Goal: Use online tool/utility: Utilize a website feature to perform a specific function

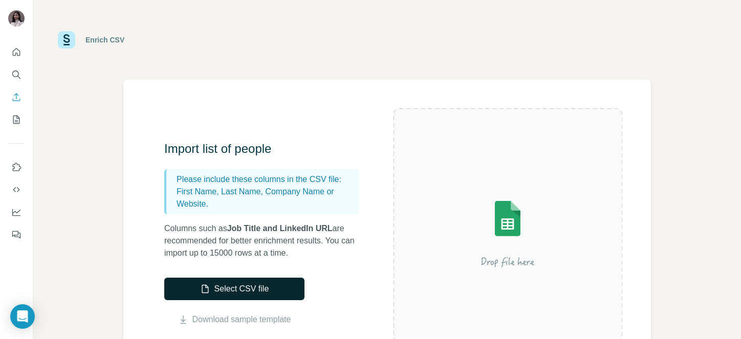
click at [203, 298] on button "Select CSV file" at bounding box center [234, 289] width 140 height 23
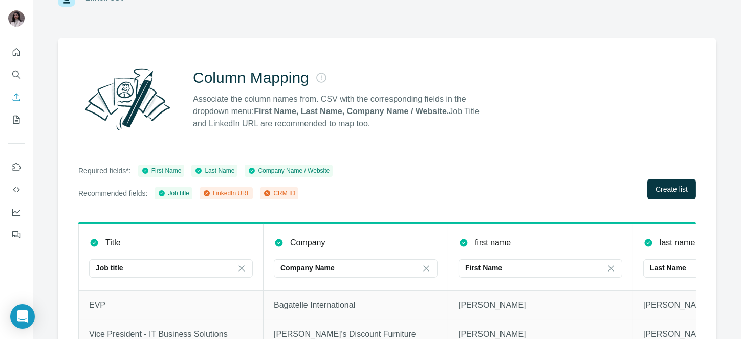
scroll to position [109, 0]
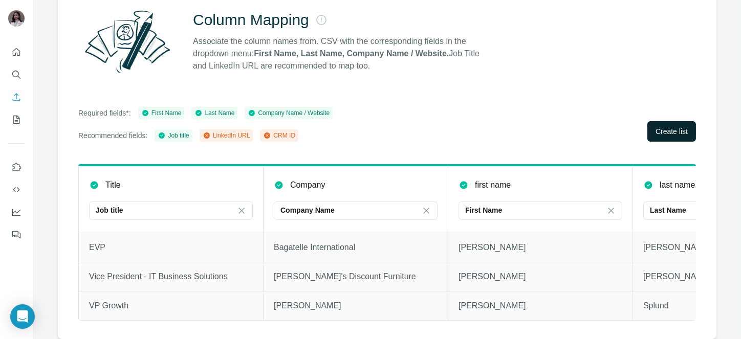
click at [670, 126] on span "Create list" at bounding box center [672, 131] width 32 height 10
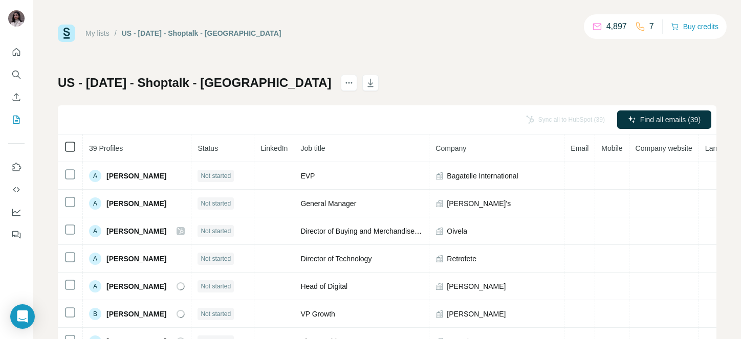
click at [72, 153] on icon at bounding box center [70, 147] width 12 height 12
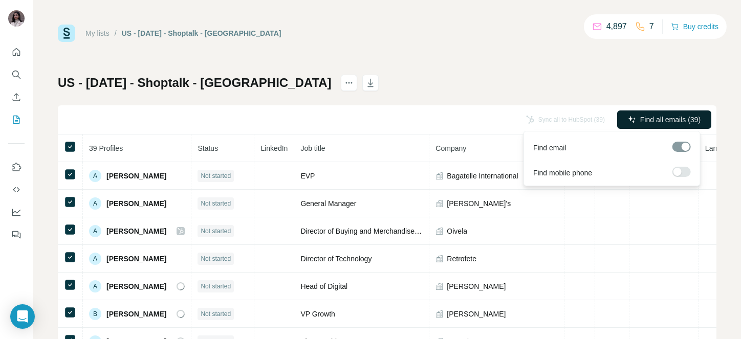
click at [634, 113] on button "Find all emails (39)" at bounding box center [664, 120] width 94 height 18
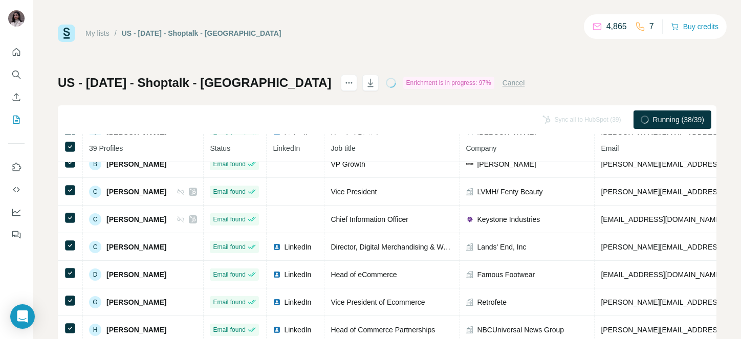
scroll to position [139, 0]
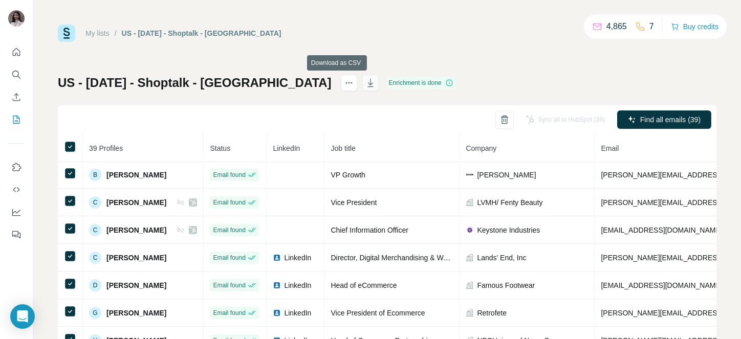
click at [366, 81] on icon "button" at bounding box center [371, 83] width 10 height 10
